Goal: Task Accomplishment & Management: Use online tool/utility

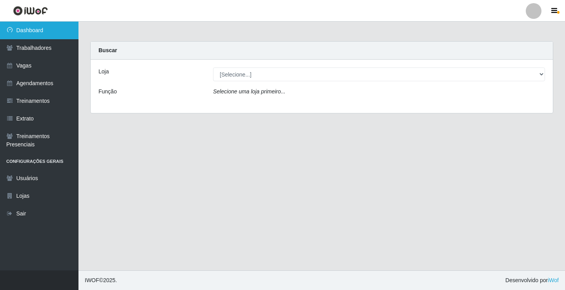
click at [51, 29] on link "Dashboard" at bounding box center [39, 31] width 78 height 18
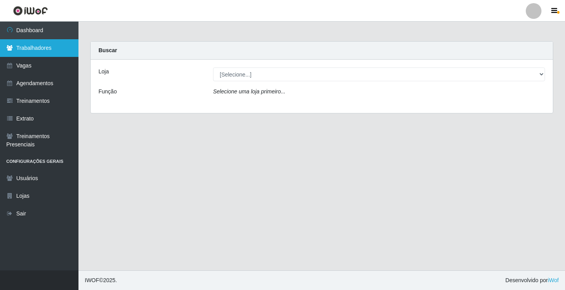
click at [37, 49] on link "Trabalhadores" at bounding box center [39, 48] width 78 height 18
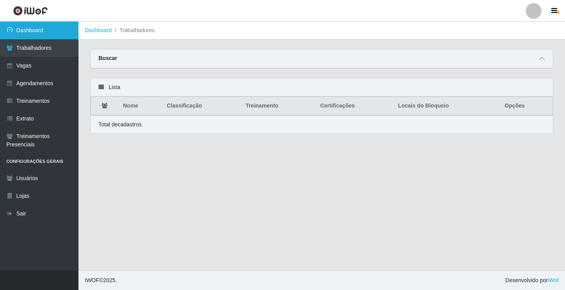
click at [40, 29] on link "Dashboard" at bounding box center [39, 31] width 78 height 18
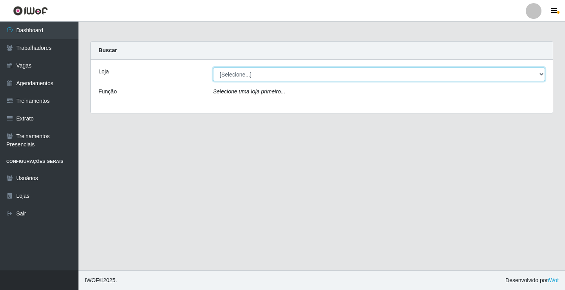
click at [538, 74] on select "[Selecione...] Supermercado VOLLET" at bounding box center [379, 74] width 332 height 14
select select "72"
click at [213, 67] on select "[Selecione...] Supermercado VOLLET" at bounding box center [379, 74] width 332 height 14
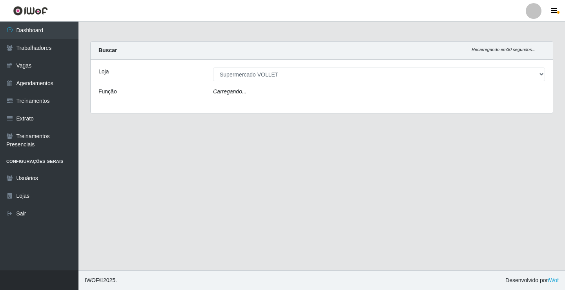
click at [414, 98] on div "Carregando..." at bounding box center [379, 92] width 344 height 11
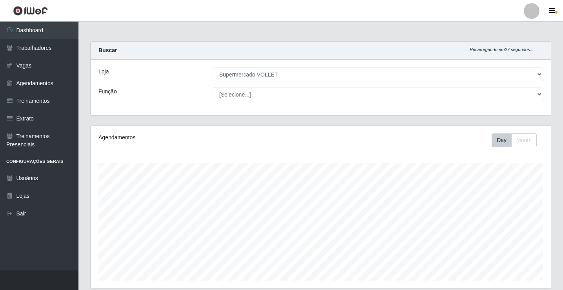
scroll to position [161, 0]
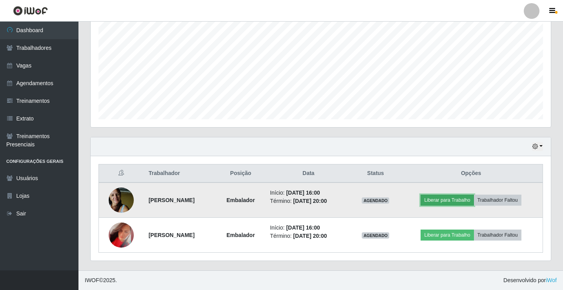
click at [467, 199] on button "Liberar para Trabalho" at bounding box center [446, 200] width 53 height 11
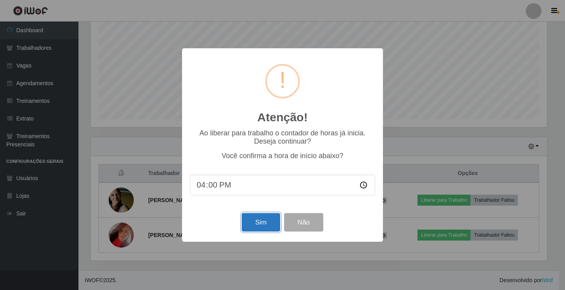
click at [253, 224] on button "Sim" at bounding box center [261, 222] width 38 height 18
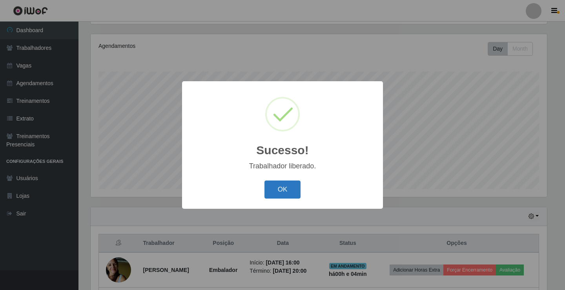
click at [280, 191] on button "OK" at bounding box center [282, 189] width 36 height 18
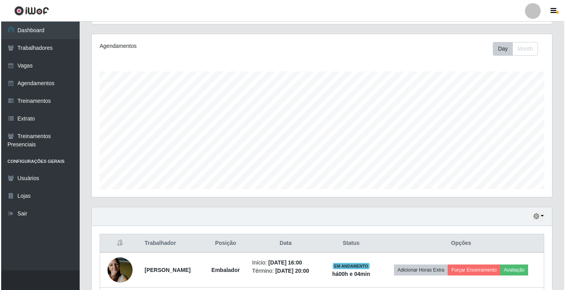
scroll to position [189, 0]
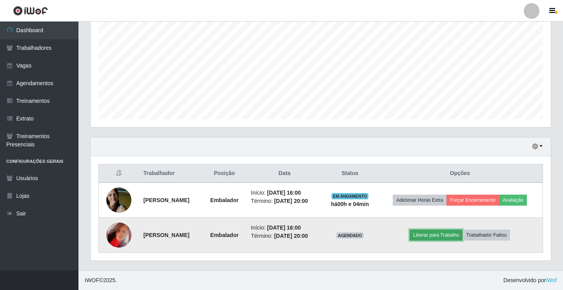
click at [447, 229] on button "Liberar para Trabalho" at bounding box center [435, 234] width 53 height 11
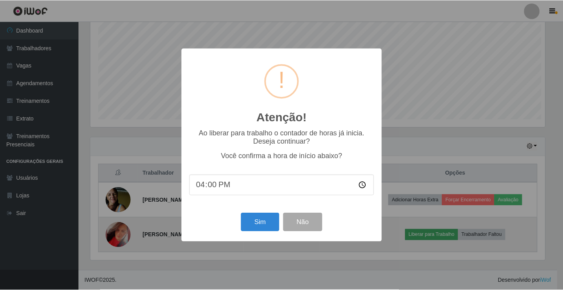
scroll to position [163, 456]
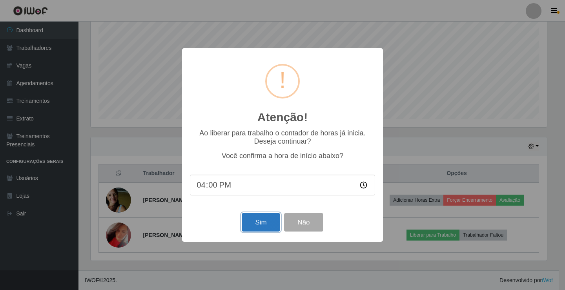
click at [259, 223] on button "Sim" at bounding box center [261, 222] width 38 height 18
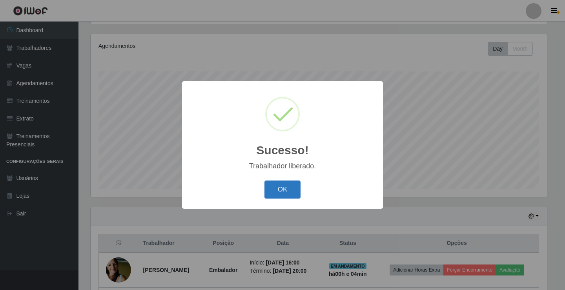
click at [279, 190] on button "OK" at bounding box center [282, 189] width 36 height 18
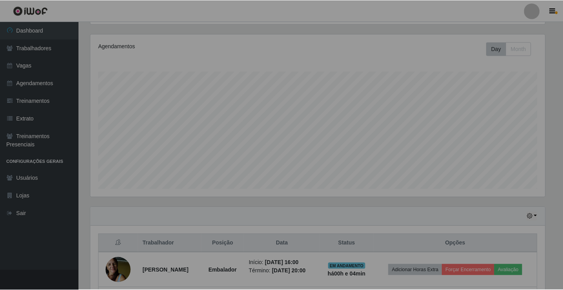
scroll to position [163, 460]
